Goal: Transaction & Acquisition: Find a FROG® Dealer | Get Fresh Mineral Water®

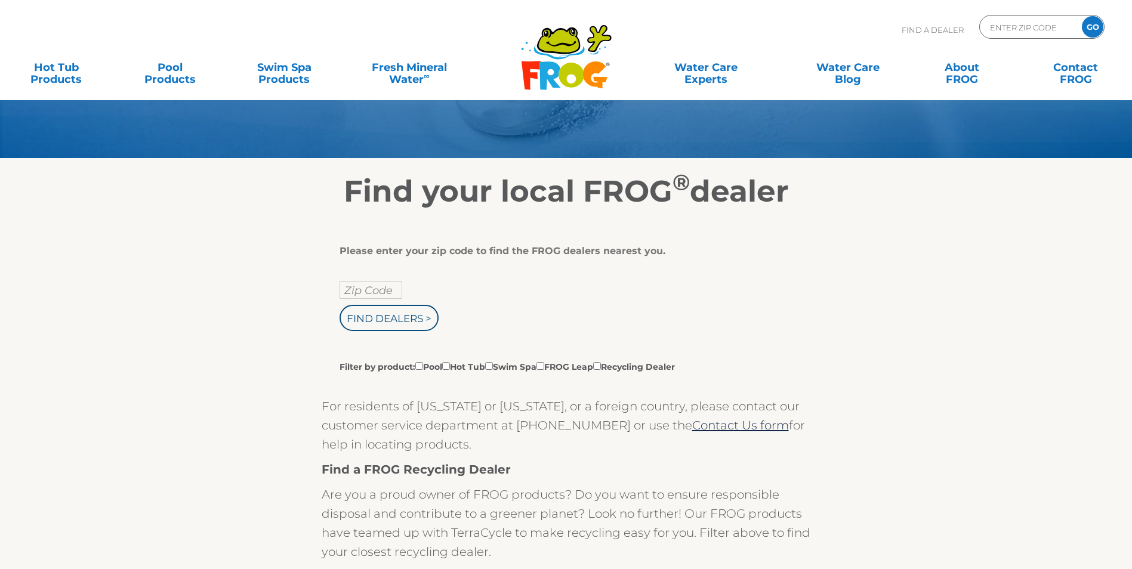
scroll to position [119, 0]
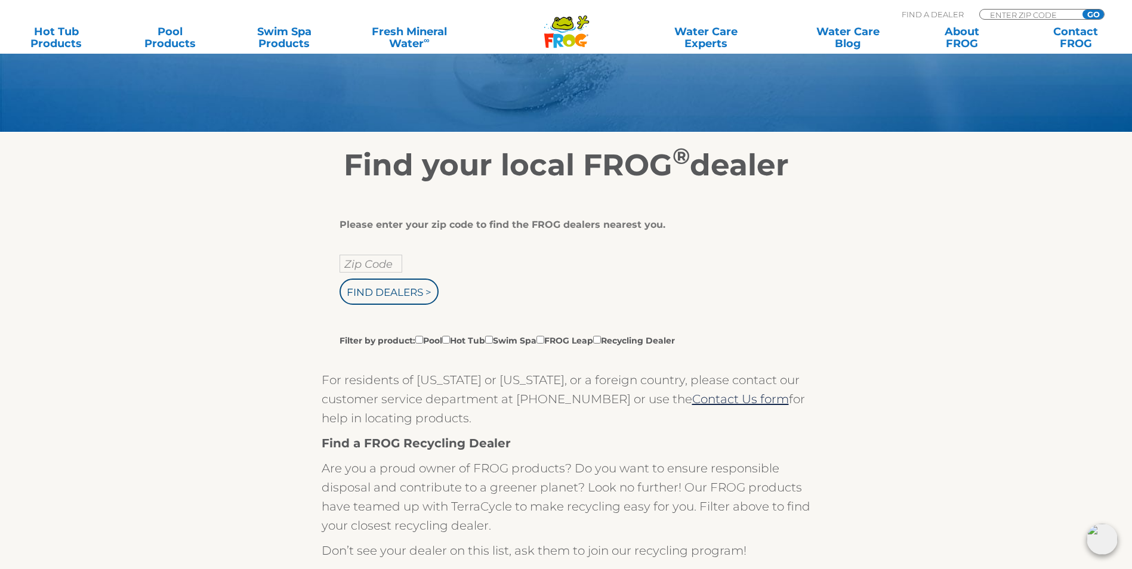
drag, startPoint x: 425, startPoint y: 267, endPoint x: 417, endPoint y: 267, distance: 9.0
click at [425, 267] on div "Zip Code Find Dealers > Filter by product: Pool Hot Tub Swim Spa FROG Leap Recy…" at bounding box center [562, 301] width 445 height 92
click at [385, 272] on input "text" at bounding box center [371, 264] width 63 height 18
type input "30507"
click at [413, 297] on input "Find Dealers >" at bounding box center [389, 292] width 99 height 26
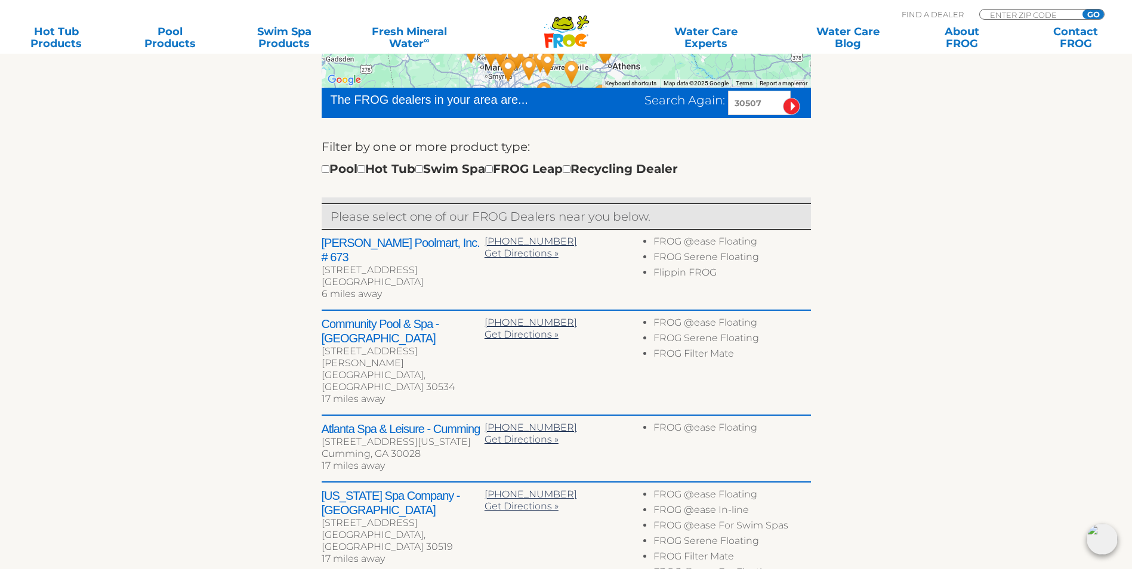
scroll to position [358, 0]
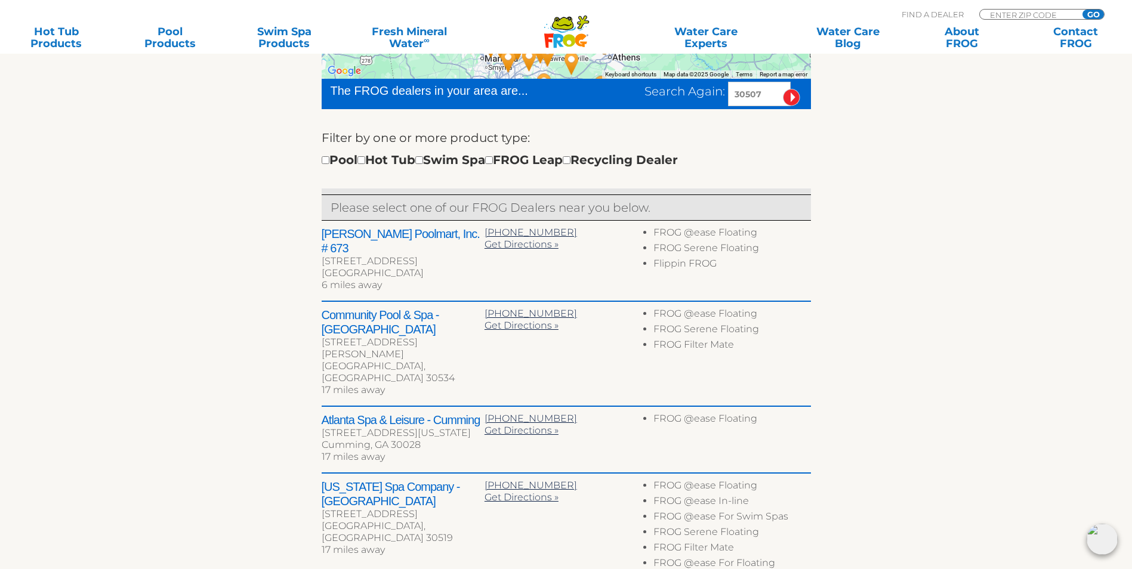
click at [566, 25] on icon at bounding box center [563, 24] width 15 height 2
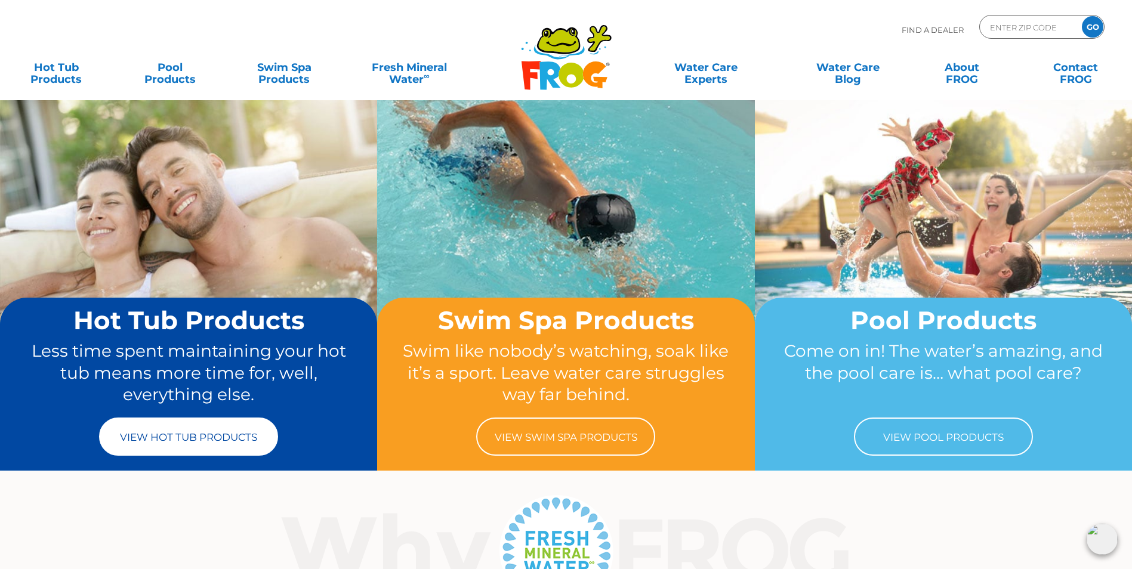
click at [211, 433] on link "View Hot Tub Products" at bounding box center [188, 437] width 179 height 38
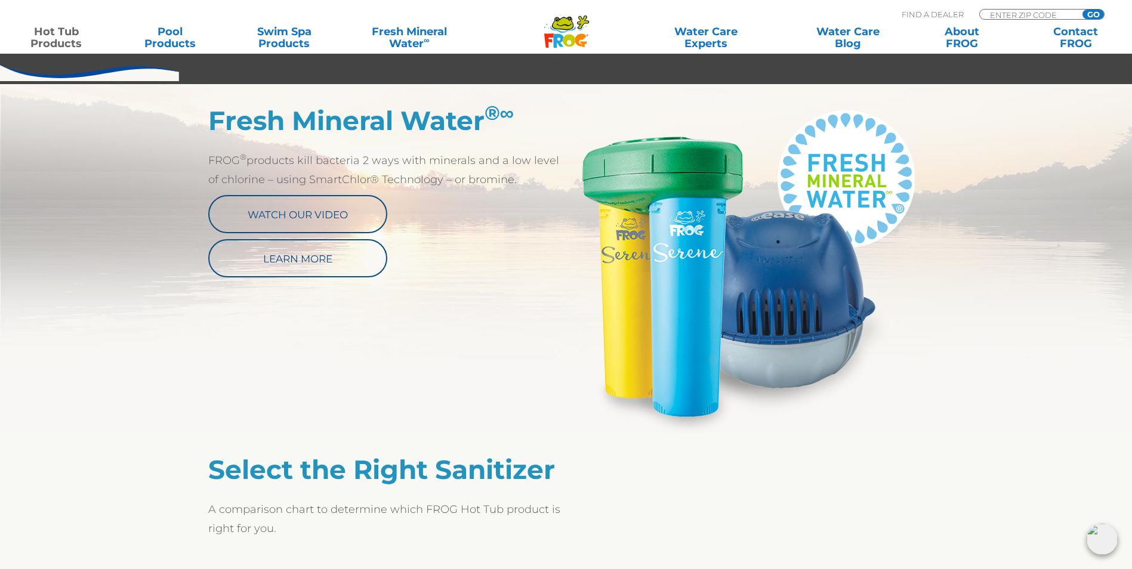
scroll to position [597, 0]
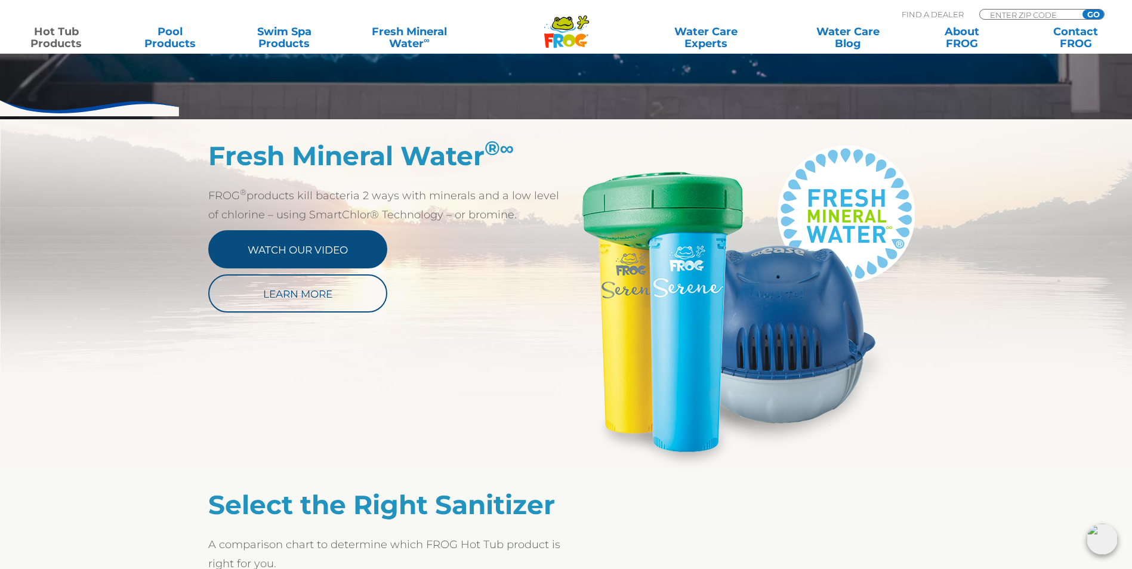
click at [300, 230] on link "Watch Our Video" at bounding box center [297, 249] width 179 height 38
